Goal: Task Accomplishment & Management: Complete application form

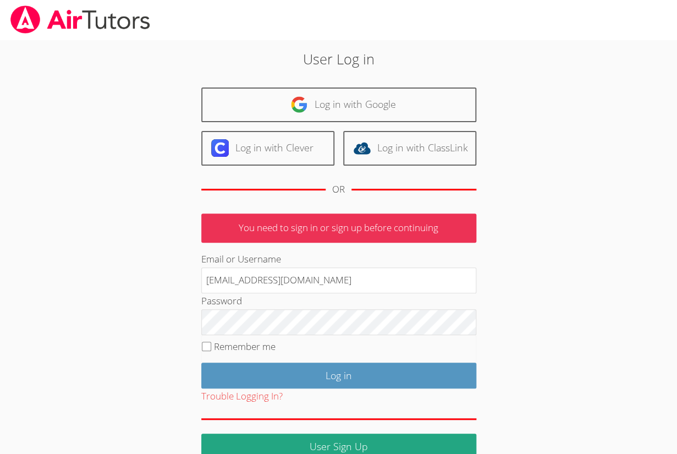
type input "[EMAIL_ADDRESS][DOMAIN_NAME]"
click at [201, 362] on input "Log in" at bounding box center [338, 375] width 275 height 26
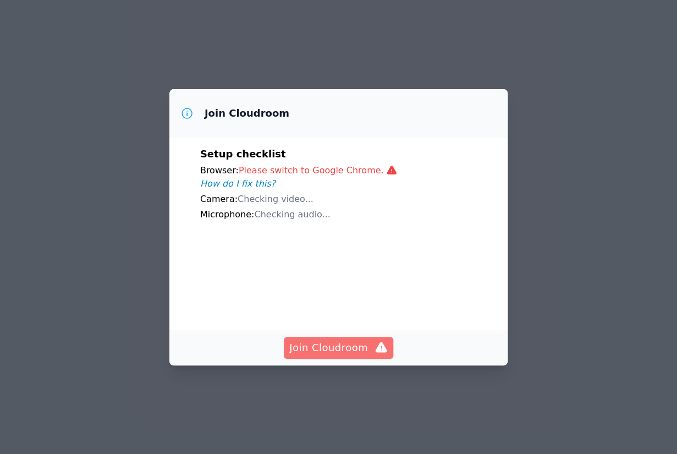
click at [321, 355] on span "Join Cloudroom" at bounding box center [338, 347] width 98 height 15
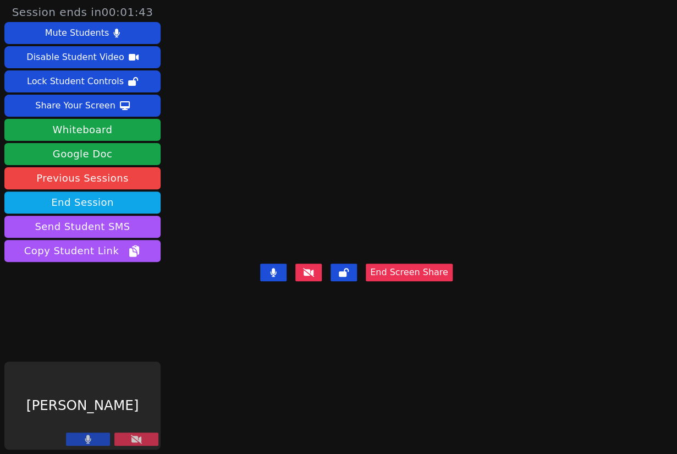
click at [310, 225] on main "Cauan [PERSON_NAME] [PERSON_NAME] End Screen Share" at bounding box center [413, 227] width 307 height 454
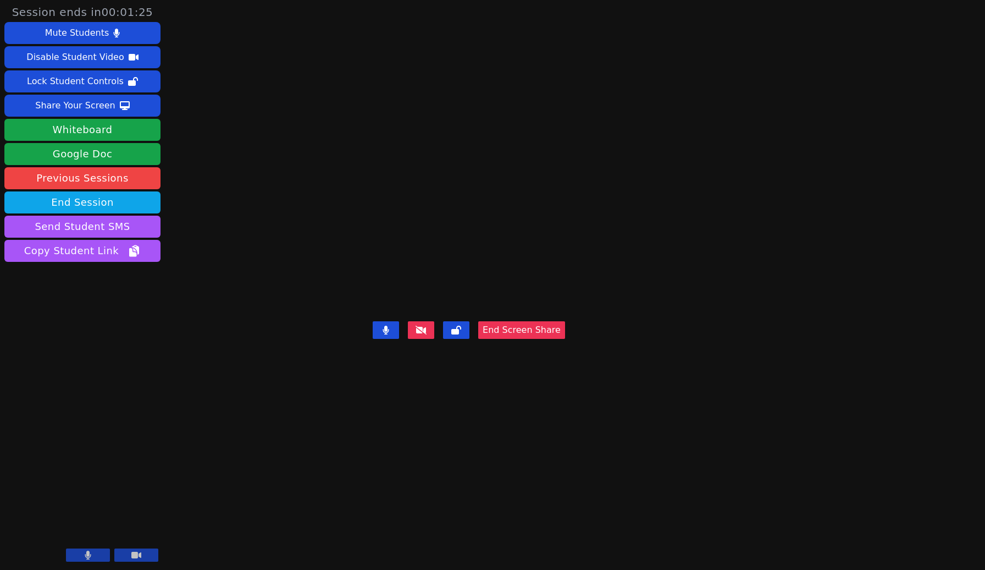
click at [574, 335] on main "Cauan [PERSON_NAME] [PERSON_NAME] End Screen Share" at bounding box center [575, 285] width 405 height 570
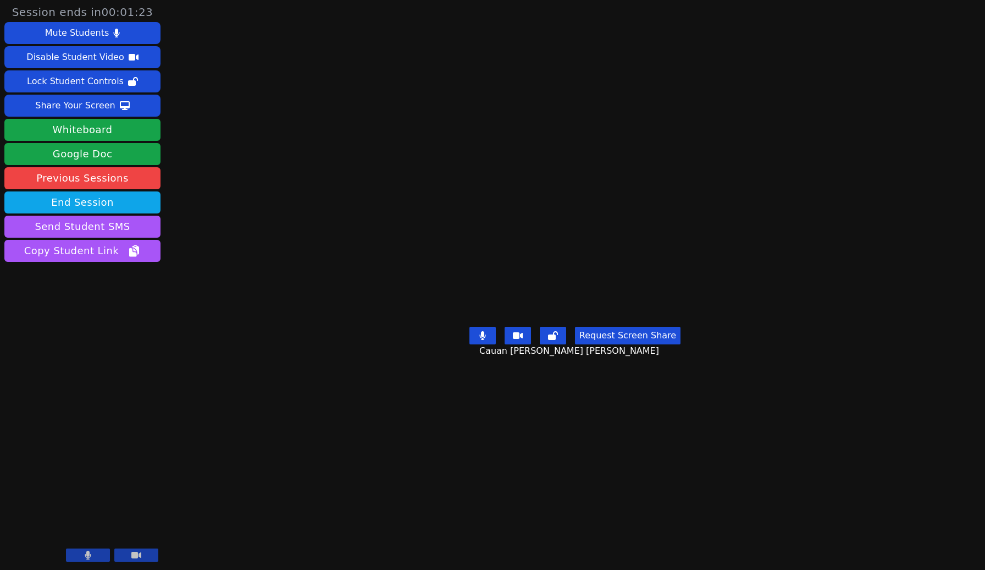
click at [602, 338] on main "Cauan [PERSON_NAME] [PERSON_NAME] Request Screen Share Cauan [PERSON_NAME] [PER…" at bounding box center [575, 285] width 415 height 570
click at [120, 58] on button "Disable Student Video" at bounding box center [82, 57] width 156 height 22
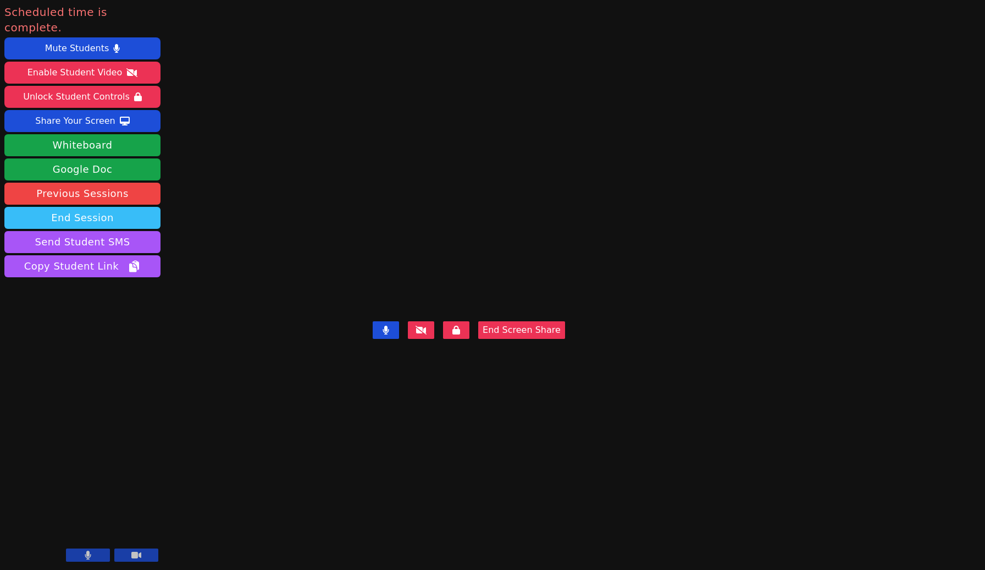
click at [112, 207] on button "End Session" at bounding box center [82, 218] width 156 height 22
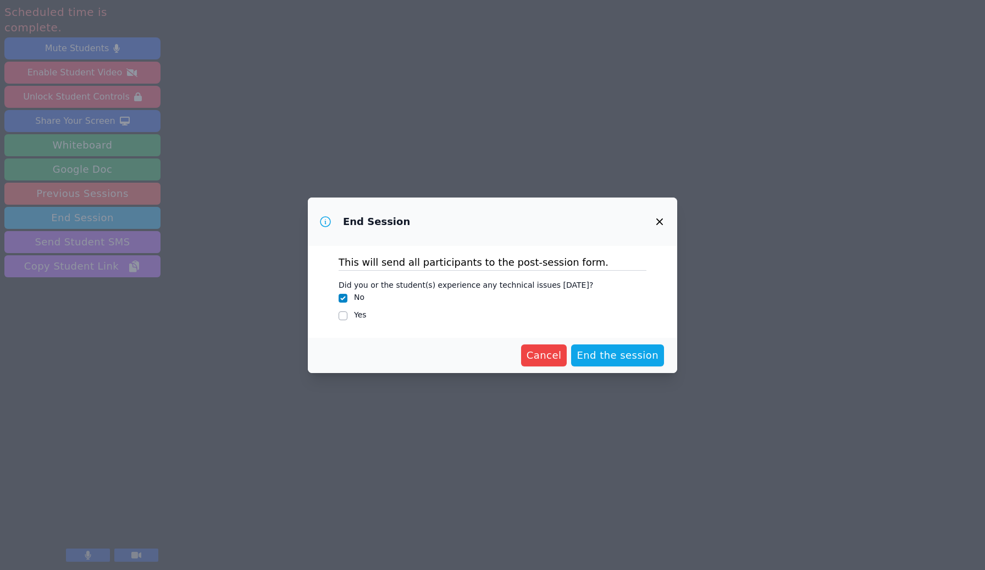
click at [360, 316] on label "Yes" at bounding box center [360, 314] width 13 height 9
click at [348, 316] on input "Yes" at bounding box center [343, 315] width 9 height 9
checkbox input "true"
checkbox input "false"
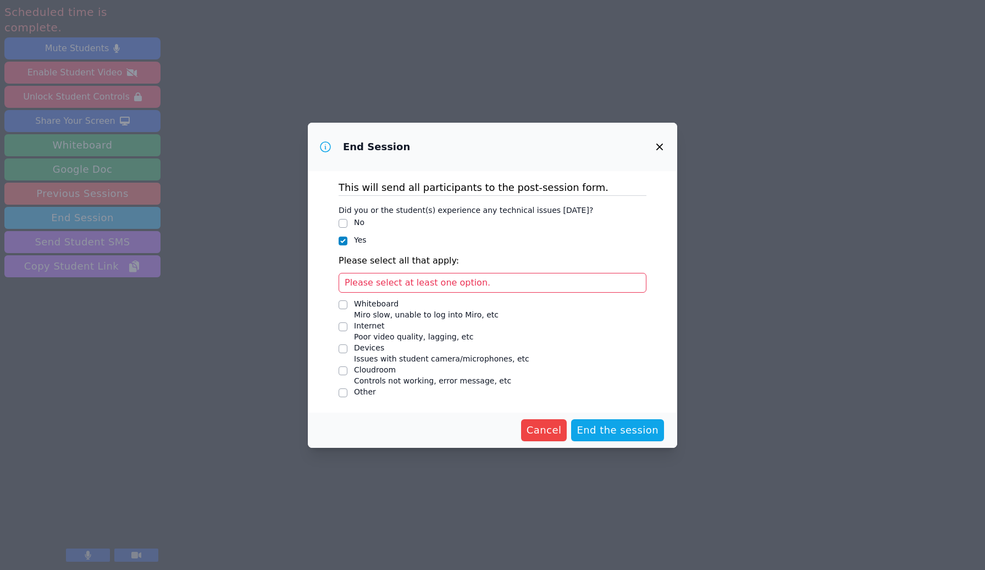
click at [374, 370] on div "Cloudroom" at bounding box center [432, 369] width 157 height 11
click at [348, 370] on input "Cloudroom Controls not working, error message, etc" at bounding box center [343, 370] width 9 height 9
checkbox input "true"
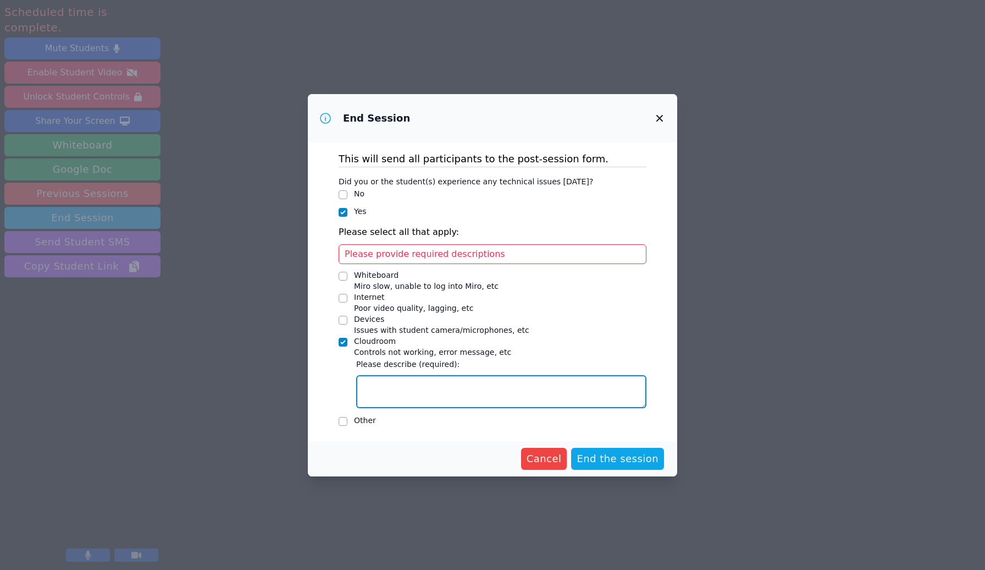
click at [422, 385] on textarea "Cloudroom Controls not working, error message, etc" at bounding box center [501, 391] width 290 height 33
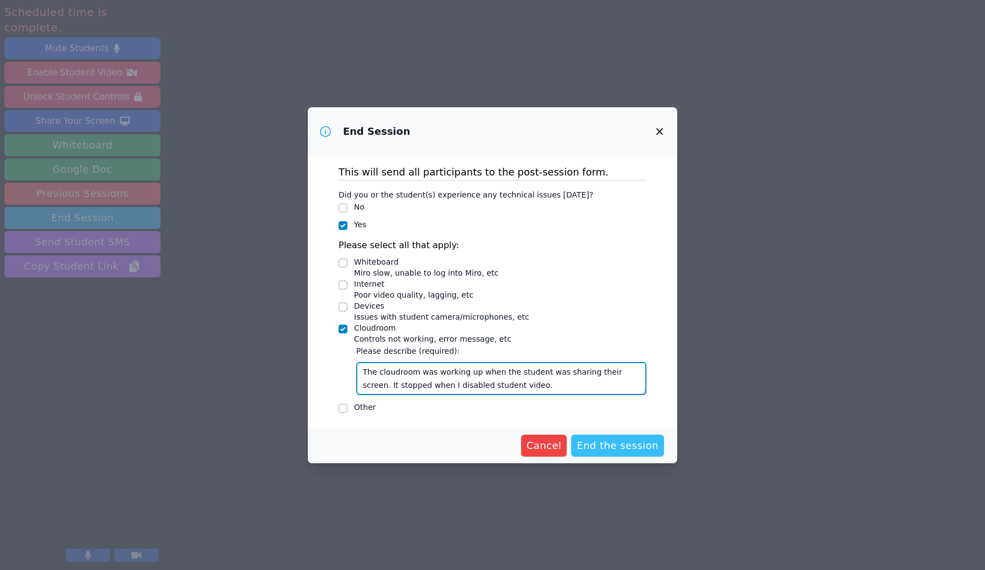
type textarea "The cloudroom was working up when the student was sharing their screen. It stop…"
click at [633, 437] on button "End the session" at bounding box center [617, 445] width 93 height 22
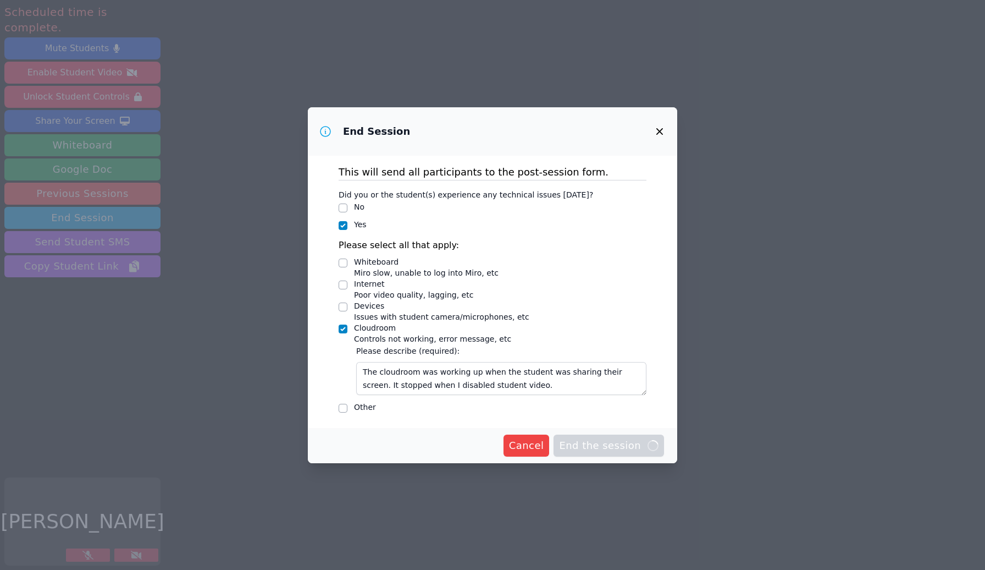
click at [588, 448] on span "End the session Loading..." at bounding box center [609, 445] width 100 height 15
click at [370, 406] on div "Other" at bounding box center [365, 406] width 22 height 11
click at [348, 406] on input "Other" at bounding box center [343, 408] width 9 height 9
checkbox input "false"
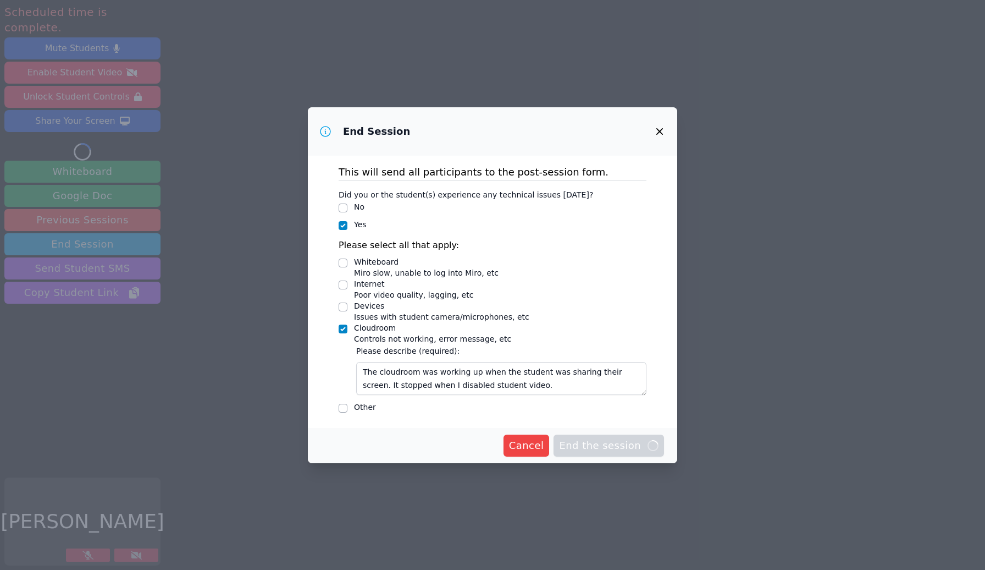
drag, startPoint x: 558, startPoint y: 443, endPoint x: 636, endPoint y: 2, distance: 448.4
click at [557, 443] on div "Cancel End the session Loading..." at bounding box center [492, 445] width 343 height 22
click at [541, 444] on span "Cancel" at bounding box center [526, 445] width 35 height 15
click at [657, 131] on icon "button" at bounding box center [659, 131] width 13 height 13
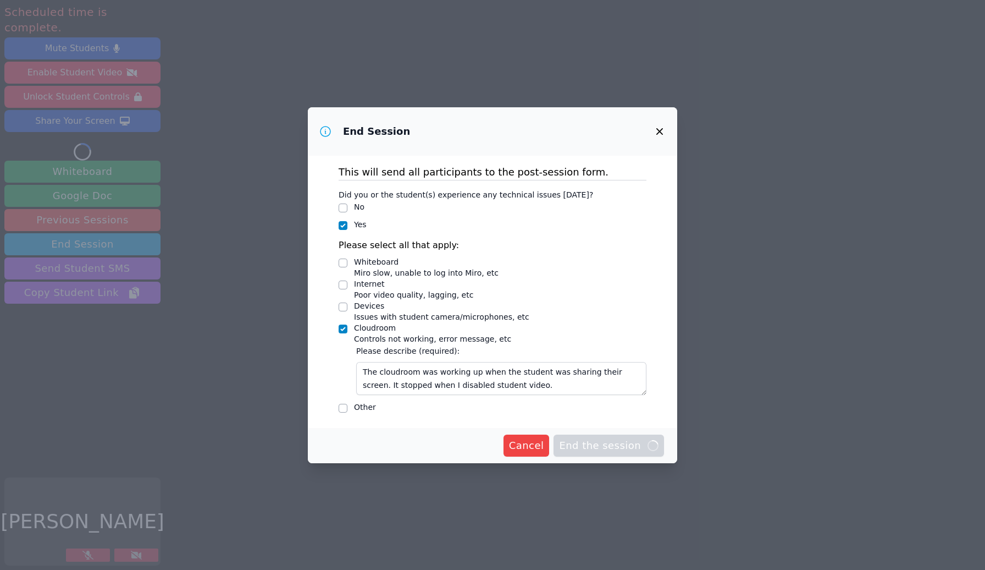
click at [575, 442] on span "End the session Loading..." at bounding box center [609, 445] width 100 height 15
click at [662, 130] on icon "button" at bounding box center [659, 131] width 13 height 13
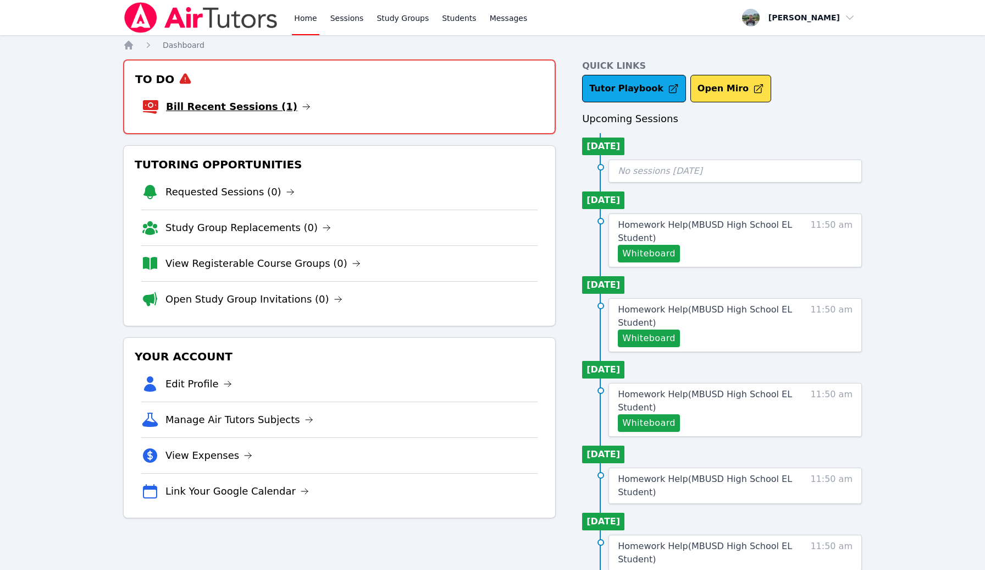
click at [249, 112] on link "Bill Recent Sessions (1)" at bounding box center [238, 106] width 145 height 15
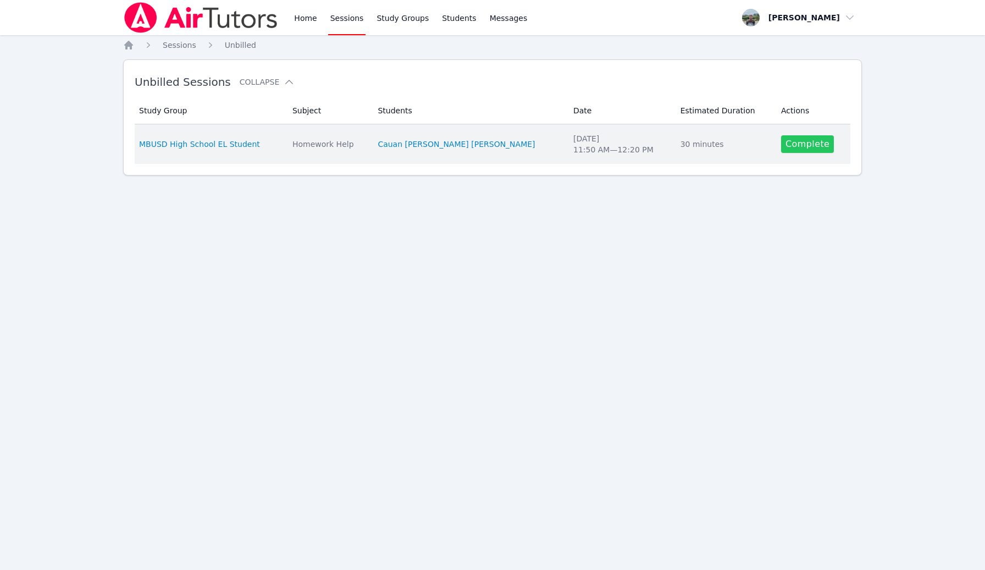
click at [787, 152] on link "Complete" at bounding box center [807, 144] width 53 height 18
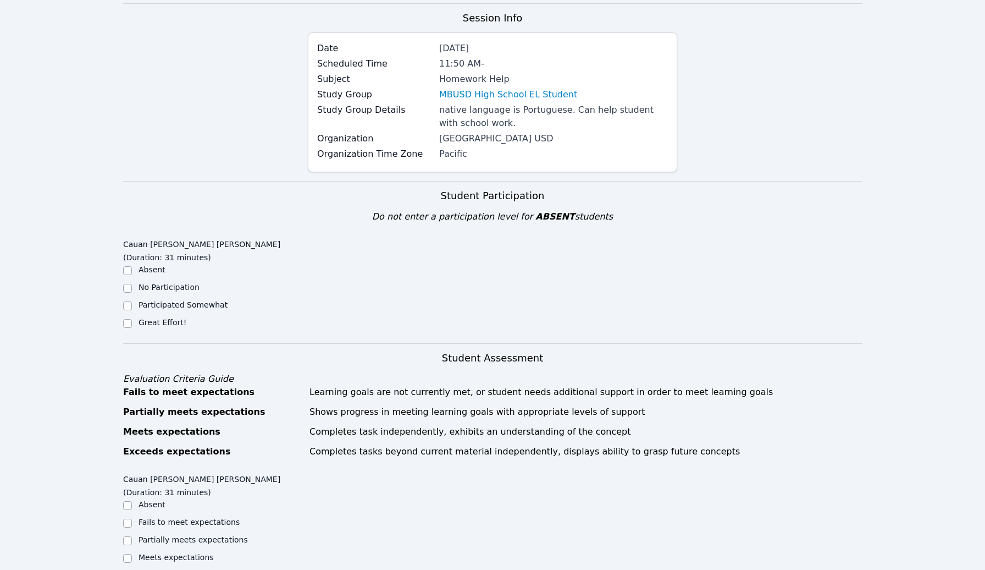
scroll to position [114, 0]
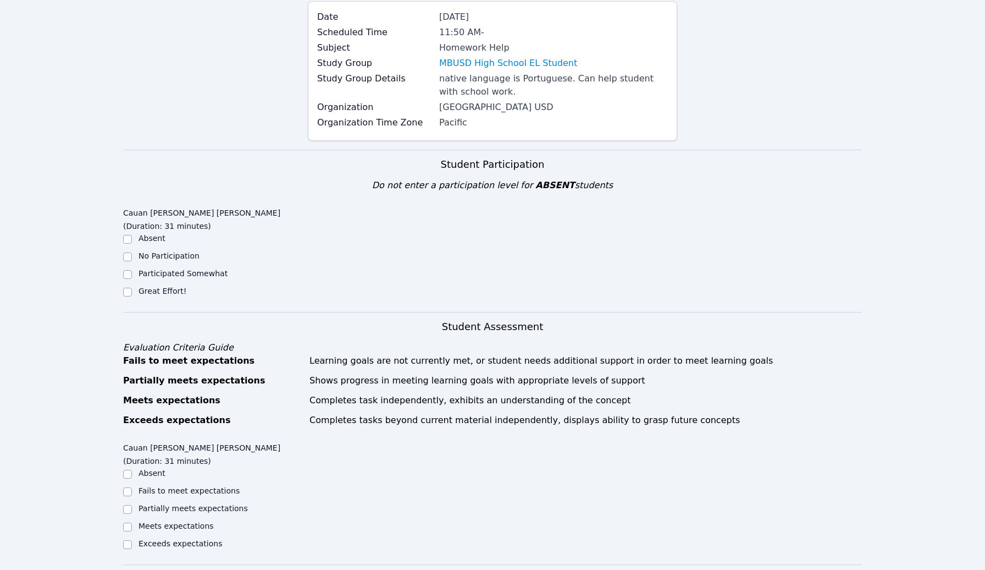
click at [175, 286] on label "Great Effort!" at bounding box center [163, 290] width 48 height 9
click at [132, 288] on input "Great Effort!" at bounding box center [127, 292] width 9 height 9
checkbox input "true"
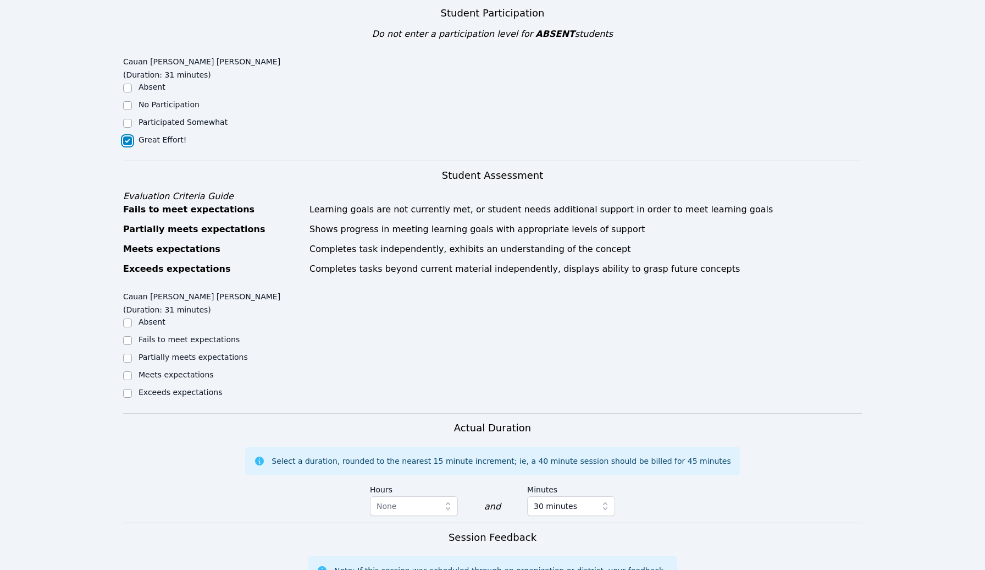
scroll to position [275, 0]
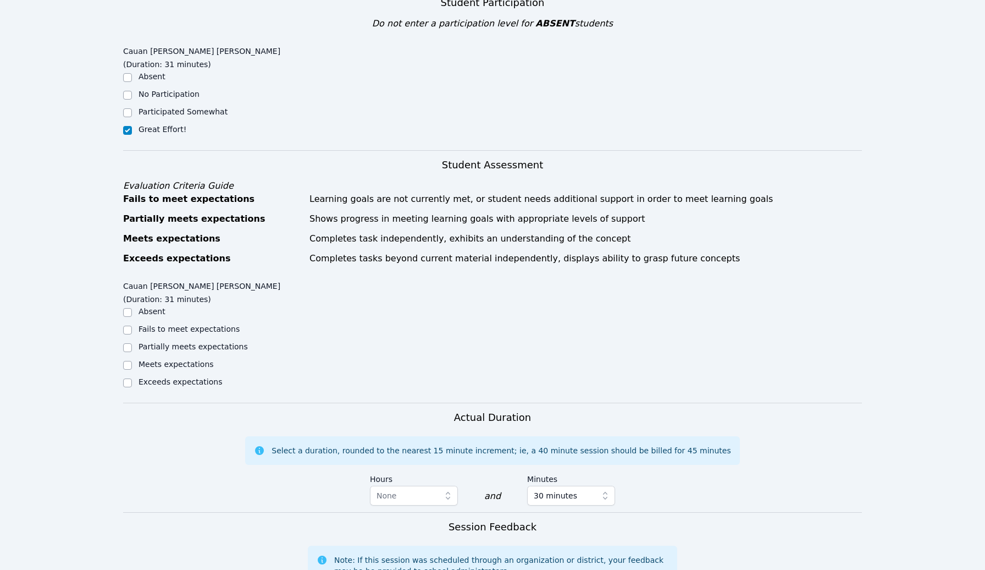
click at [185, 360] on label "Meets expectations" at bounding box center [176, 364] width 75 height 9
click at [132, 361] on input "Meets expectations" at bounding box center [127, 365] width 9 height 9
checkbox input "true"
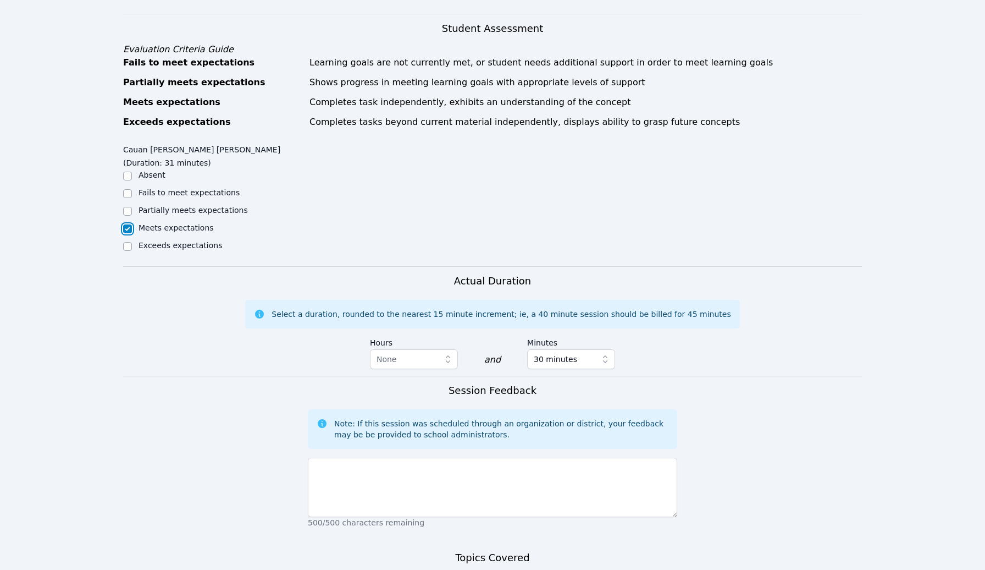
scroll to position [553, 0]
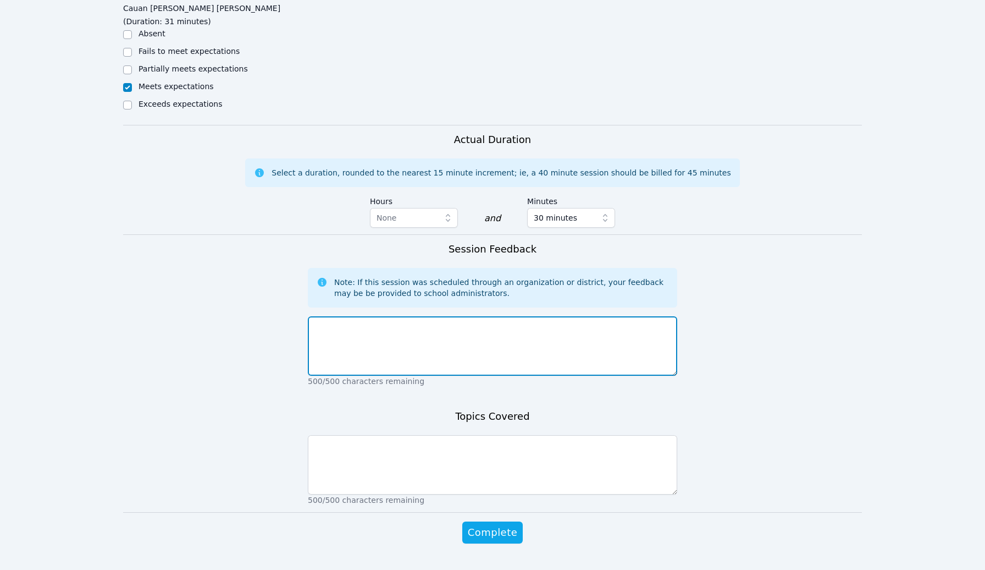
click at [454, 316] on textarea at bounding box center [493, 345] width 370 height 59
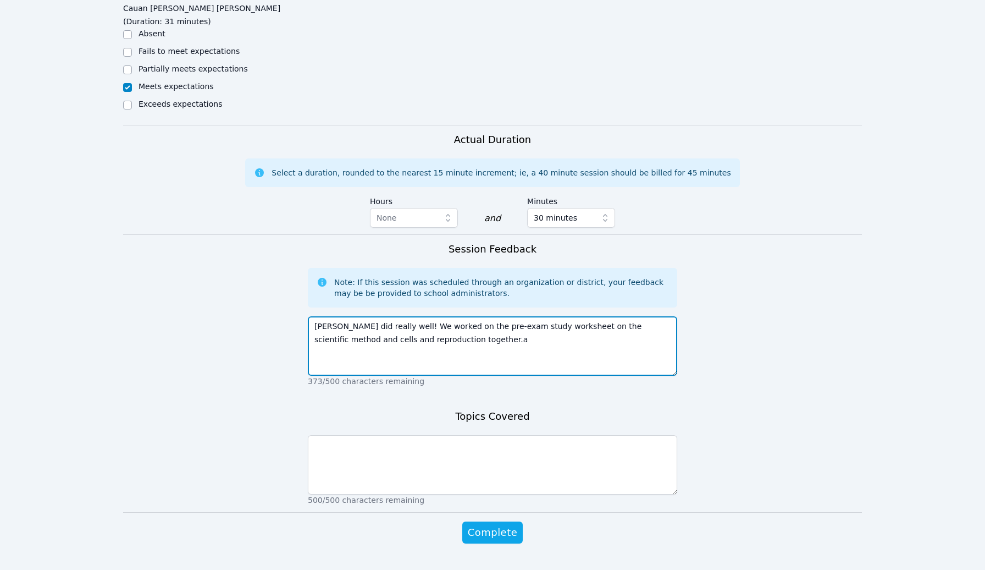
type textarea "Cauan did really well! We worked on the pre-exam study worksheet on the scienti…"
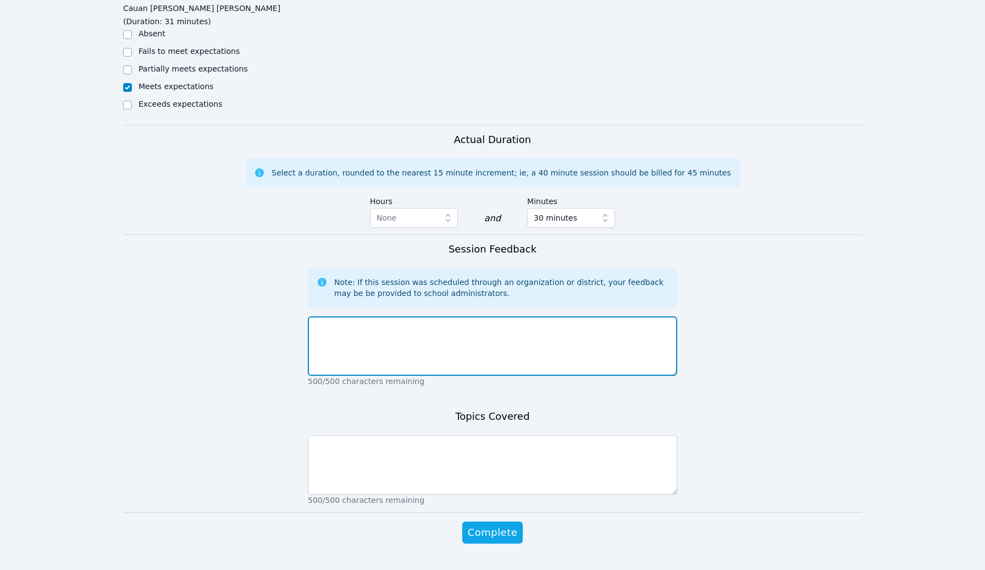
paste textarea "Cauan did really well! We worked on the pre-exam study worksheet on the scienti…"
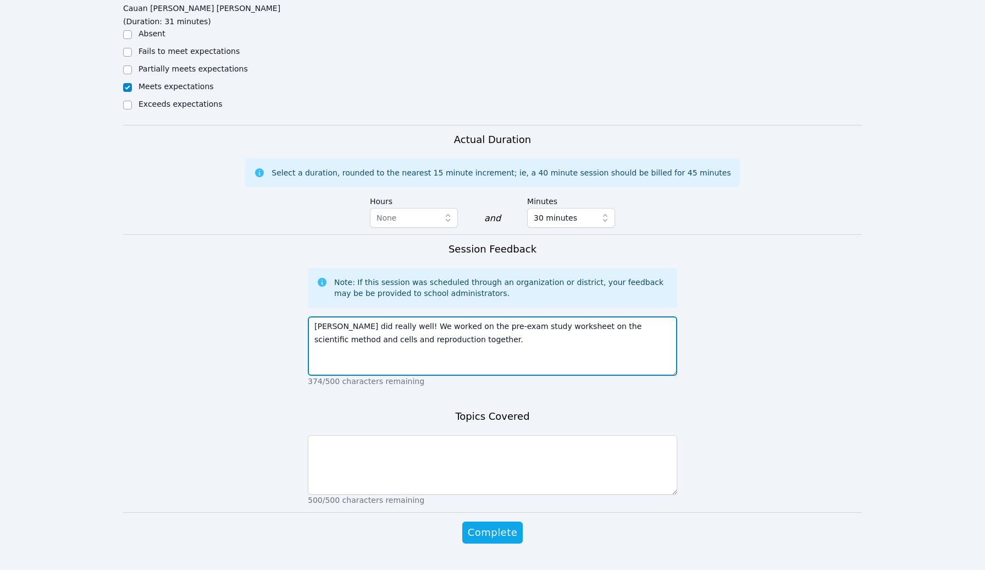
type textarea "Cauan did really well! We worked on the pre-exam study worksheet on the scienti…"
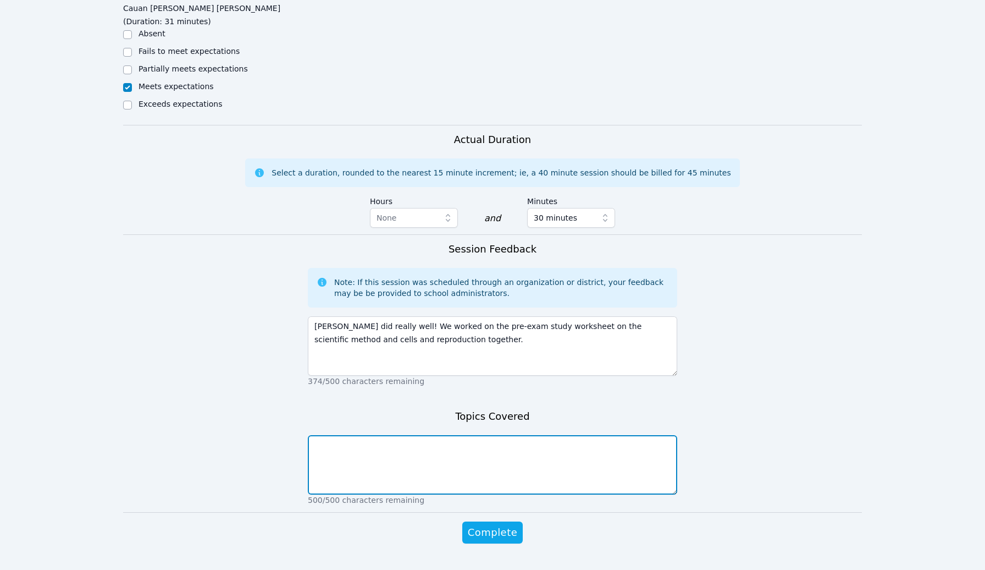
click at [471, 448] on textarea at bounding box center [493, 464] width 370 height 59
paste textarea "Cauan did really well! We worked on the pre-exam study worksheet on the scienti…"
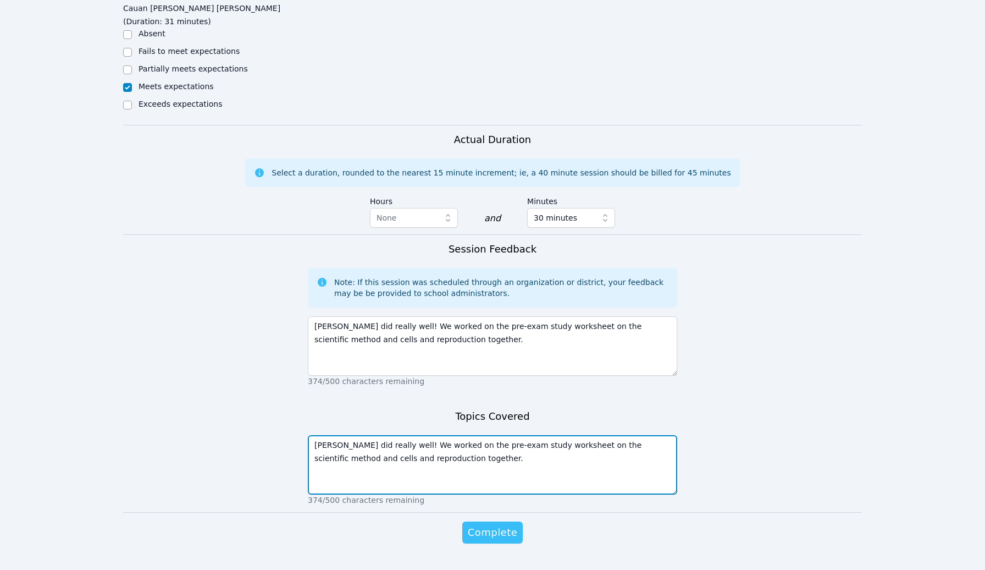
type textarea "Cauan did really well! We worked on the pre-exam study worksheet on the scienti…"
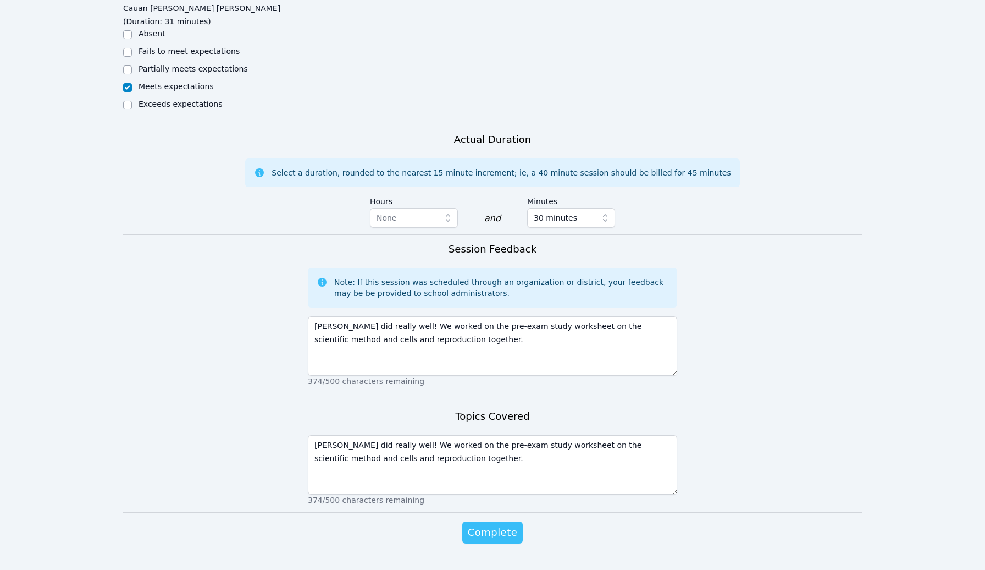
click at [501, 521] on button "Complete" at bounding box center [492, 532] width 60 height 22
